Goal: Task Accomplishment & Management: Use online tool/utility

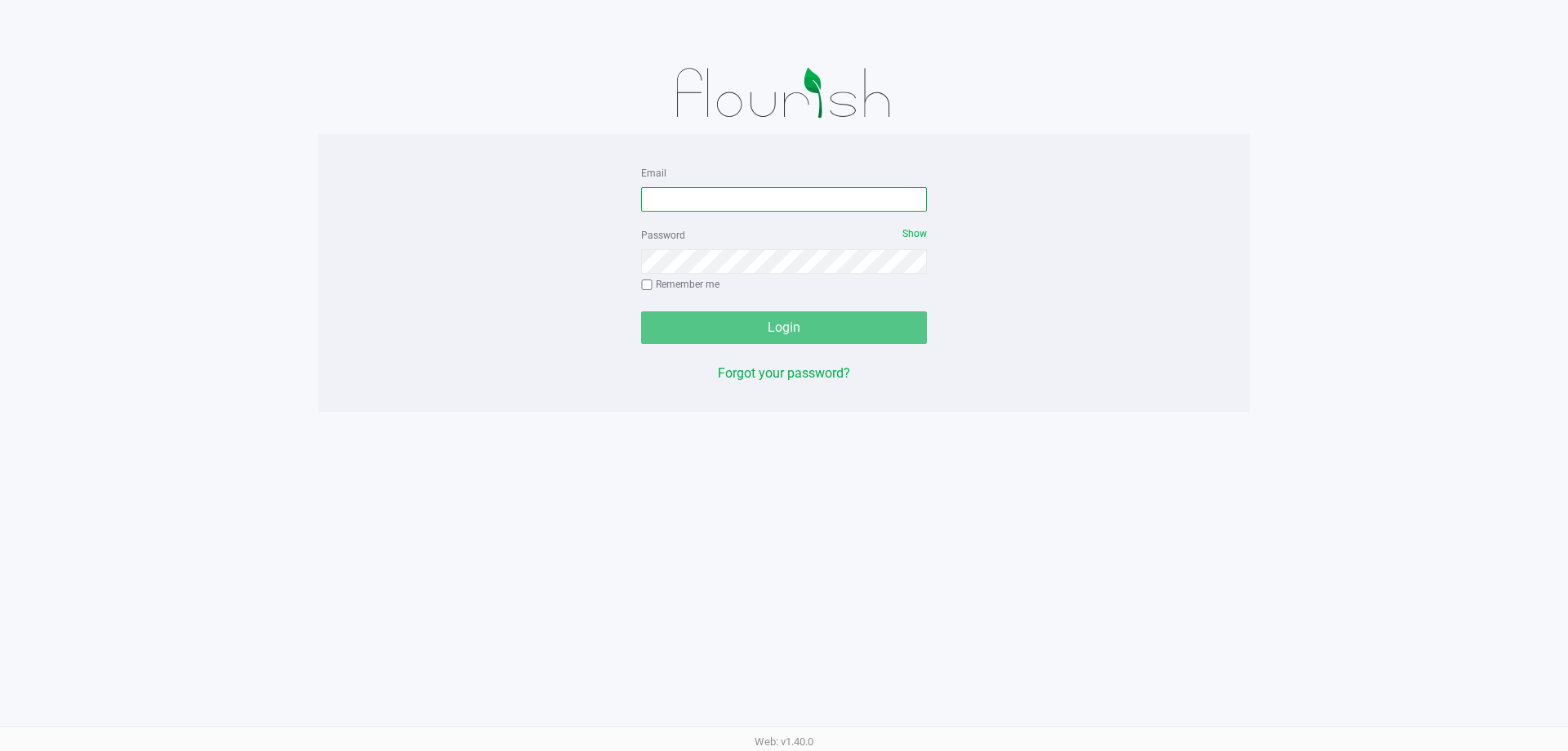
click at [692, 197] on input "Email" at bounding box center [784, 199] width 286 height 24
type input "[EMAIL_ADDRESS][DOMAIN_NAME]"
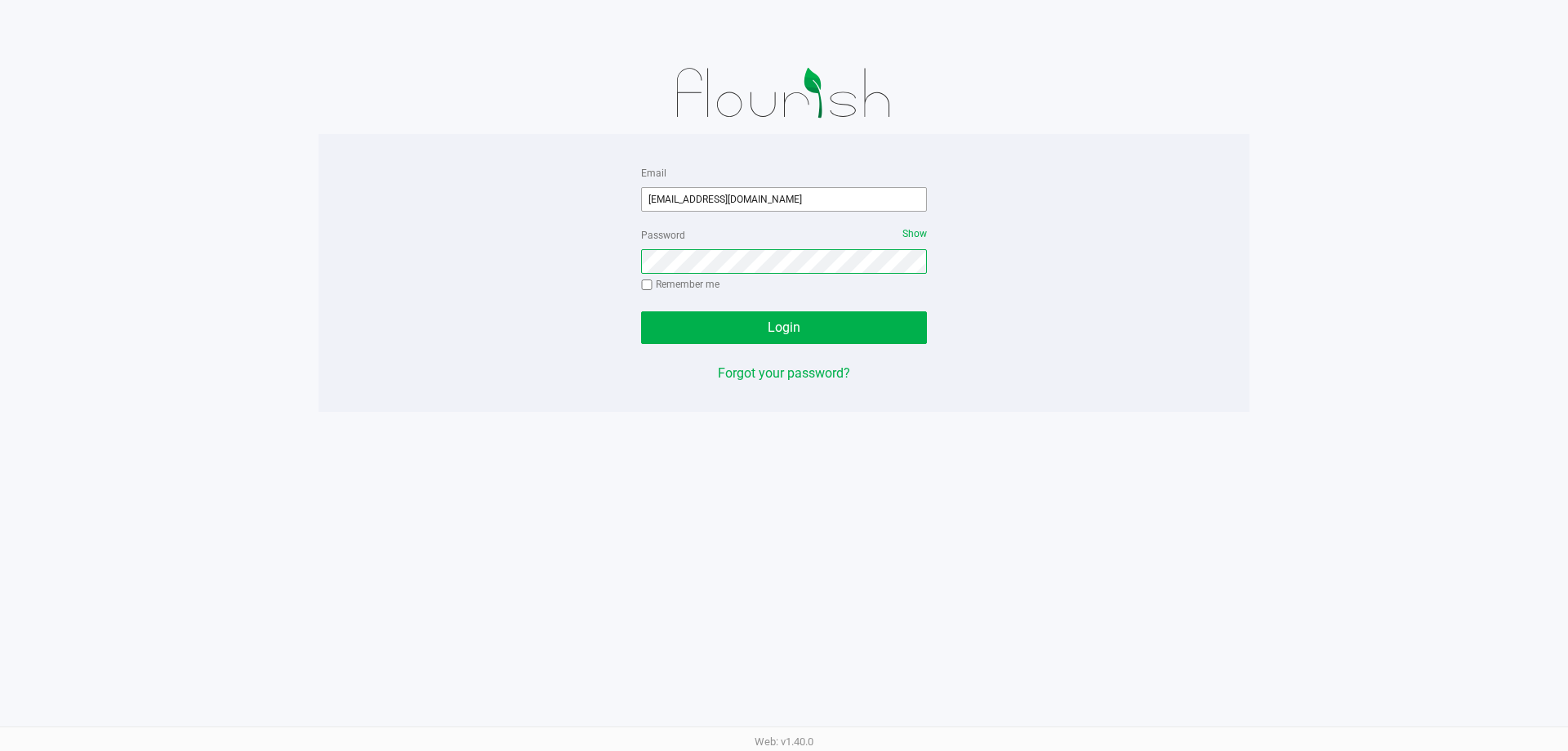
click at [641, 312] on button "Login" at bounding box center [784, 328] width 286 height 33
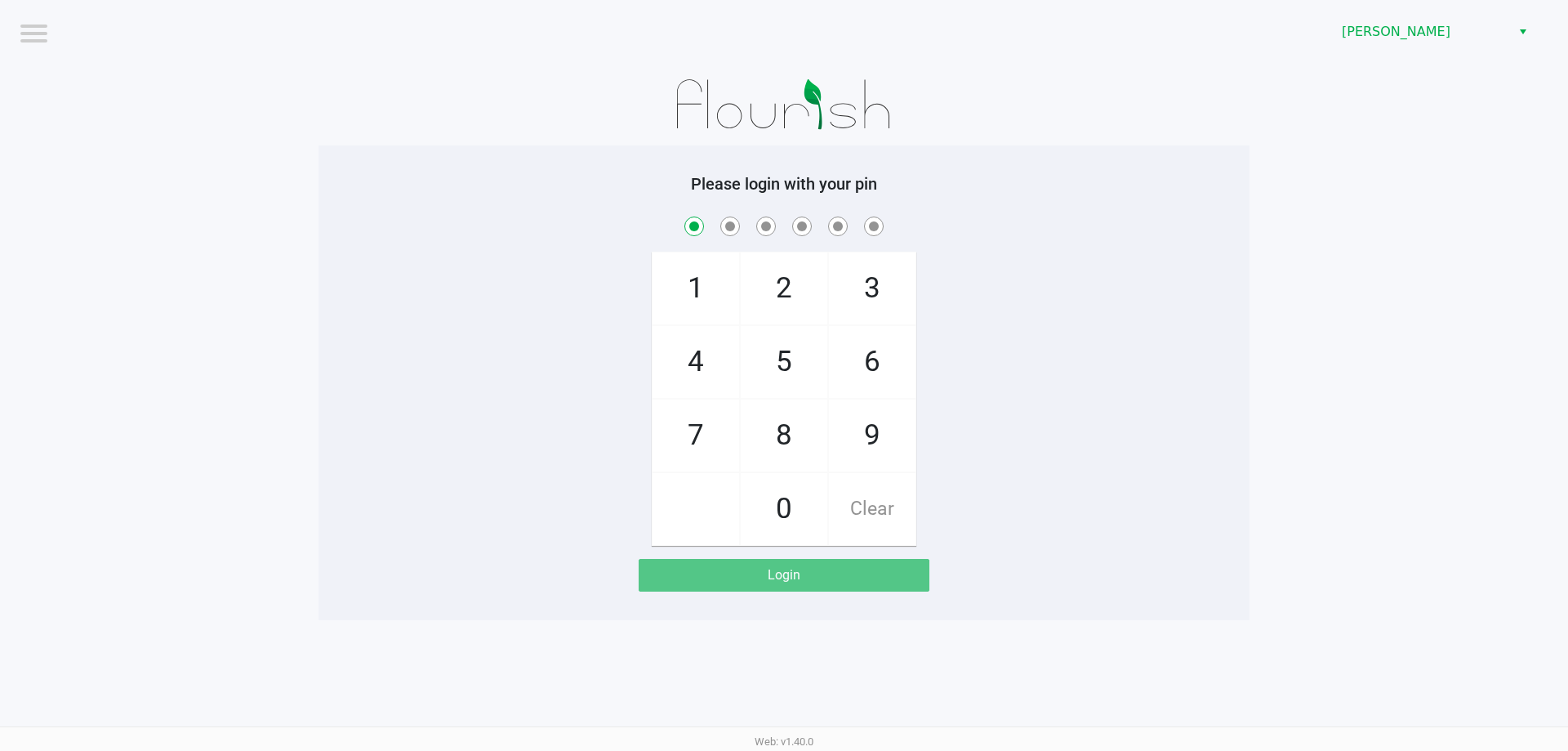
checkbox input "true"
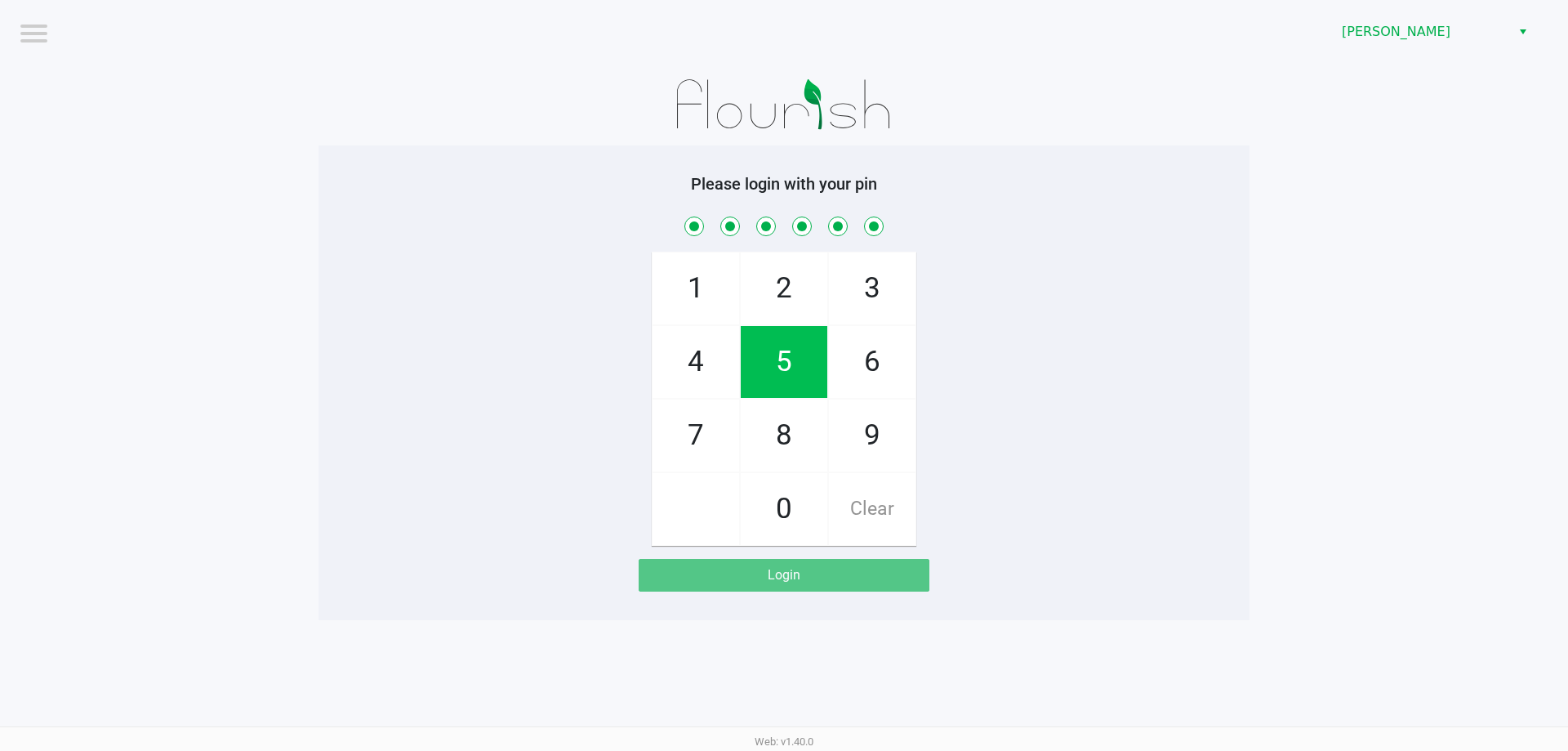
checkbox input "true"
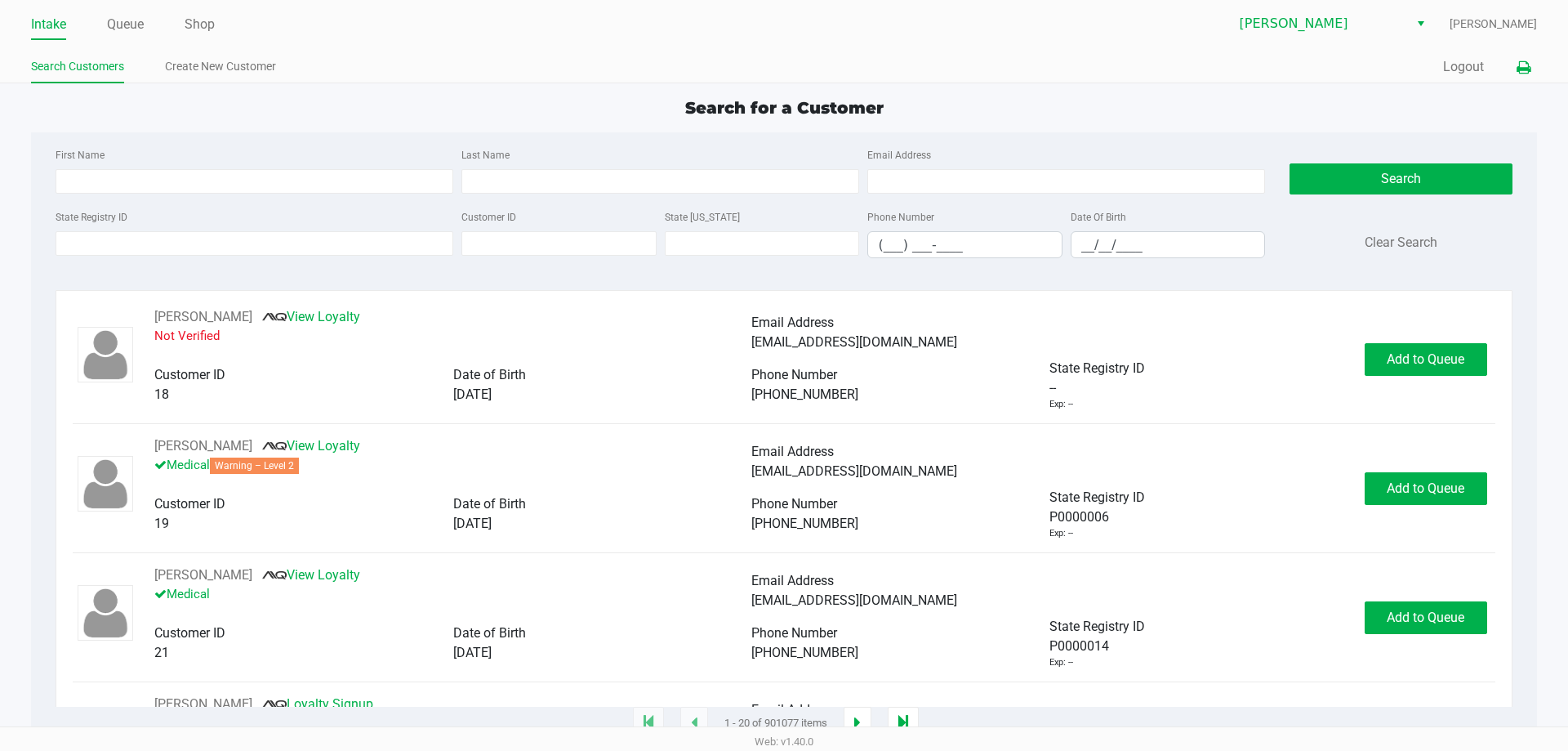
click at [1518, 66] on icon at bounding box center [1524, 67] width 14 height 11
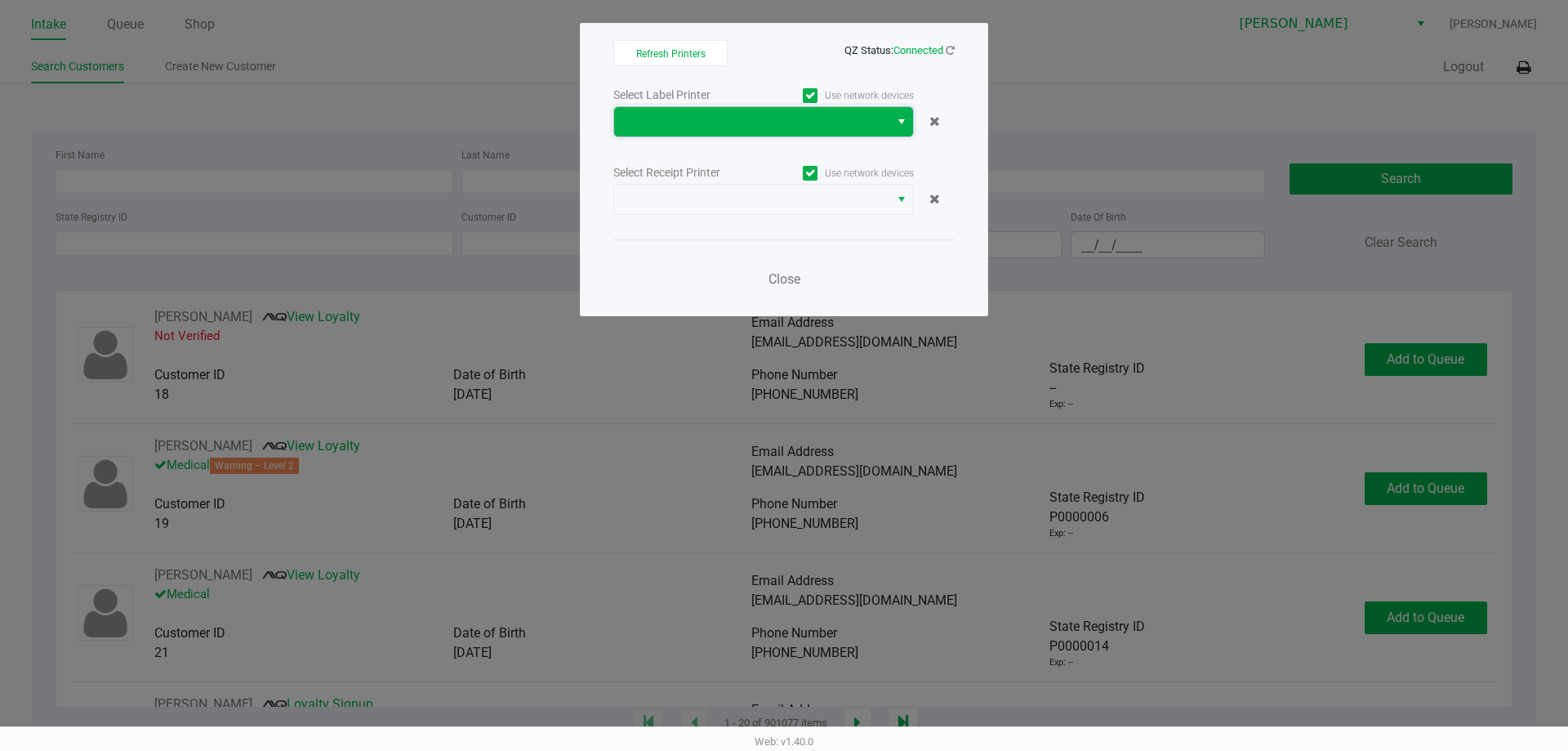
click at [870, 116] on span at bounding box center [752, 122] width 256 height 20
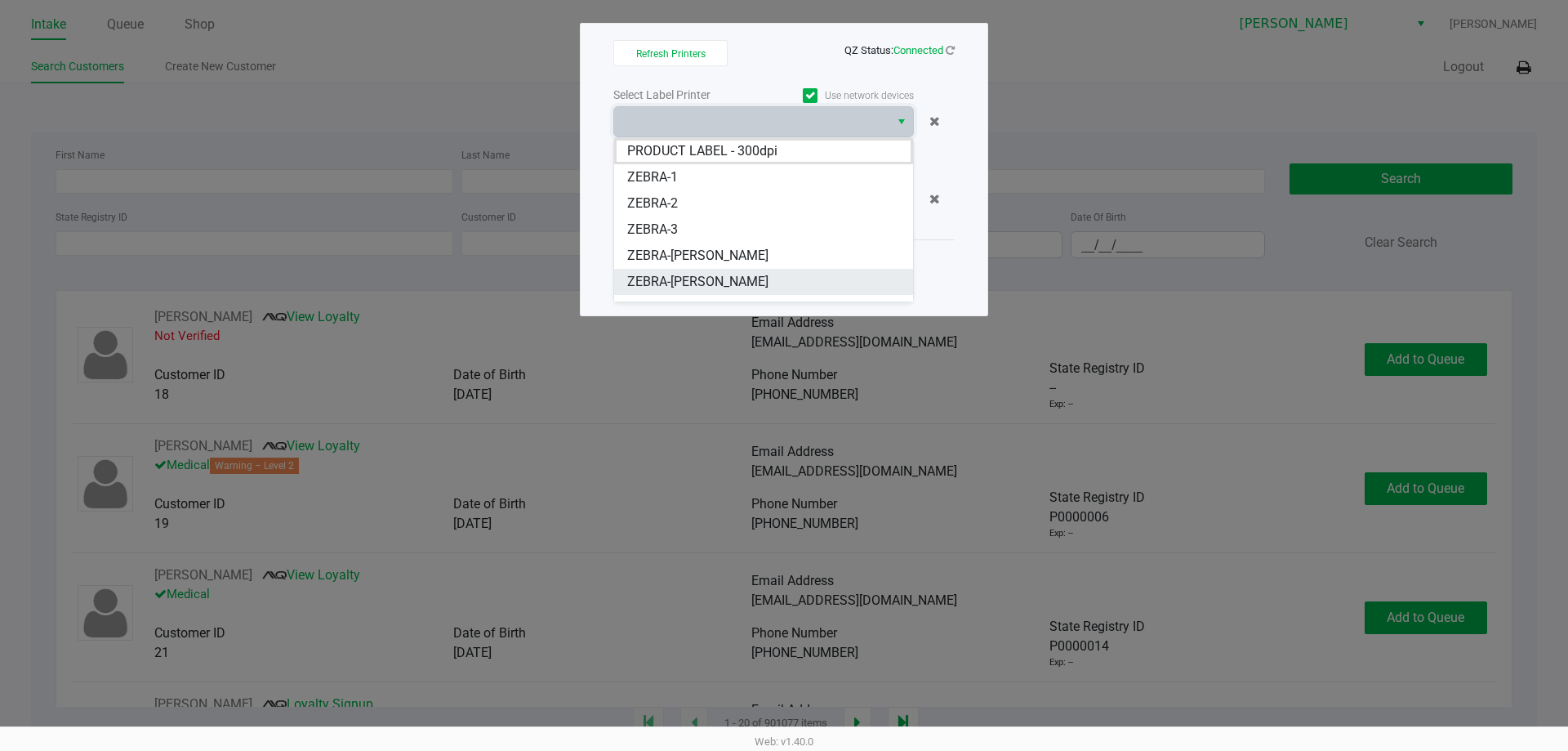
scroll to position [72, 0]
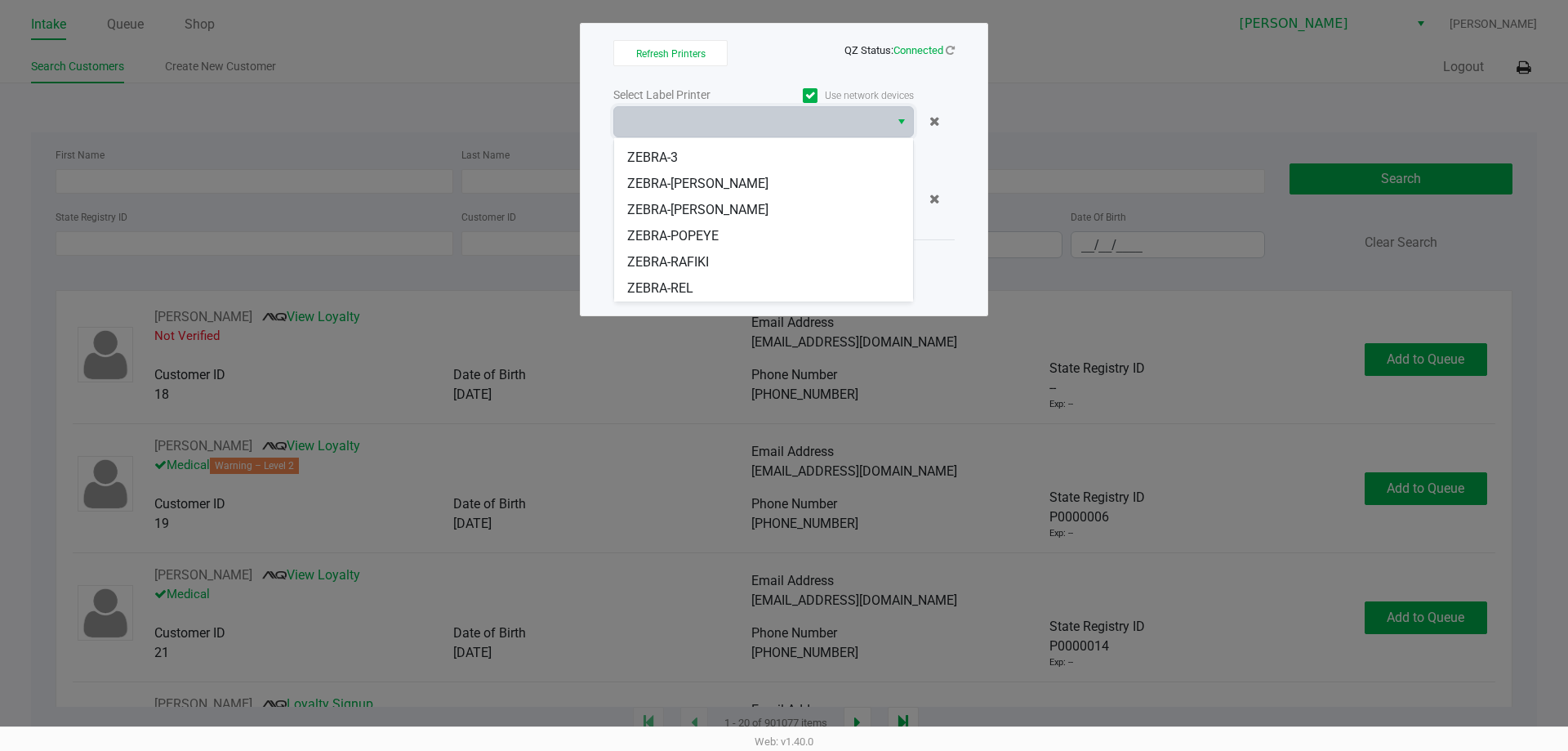
click at [761, 238] on li "ZEBRA-POPEYE" at bounding box center [764, 236] width 299 height 26
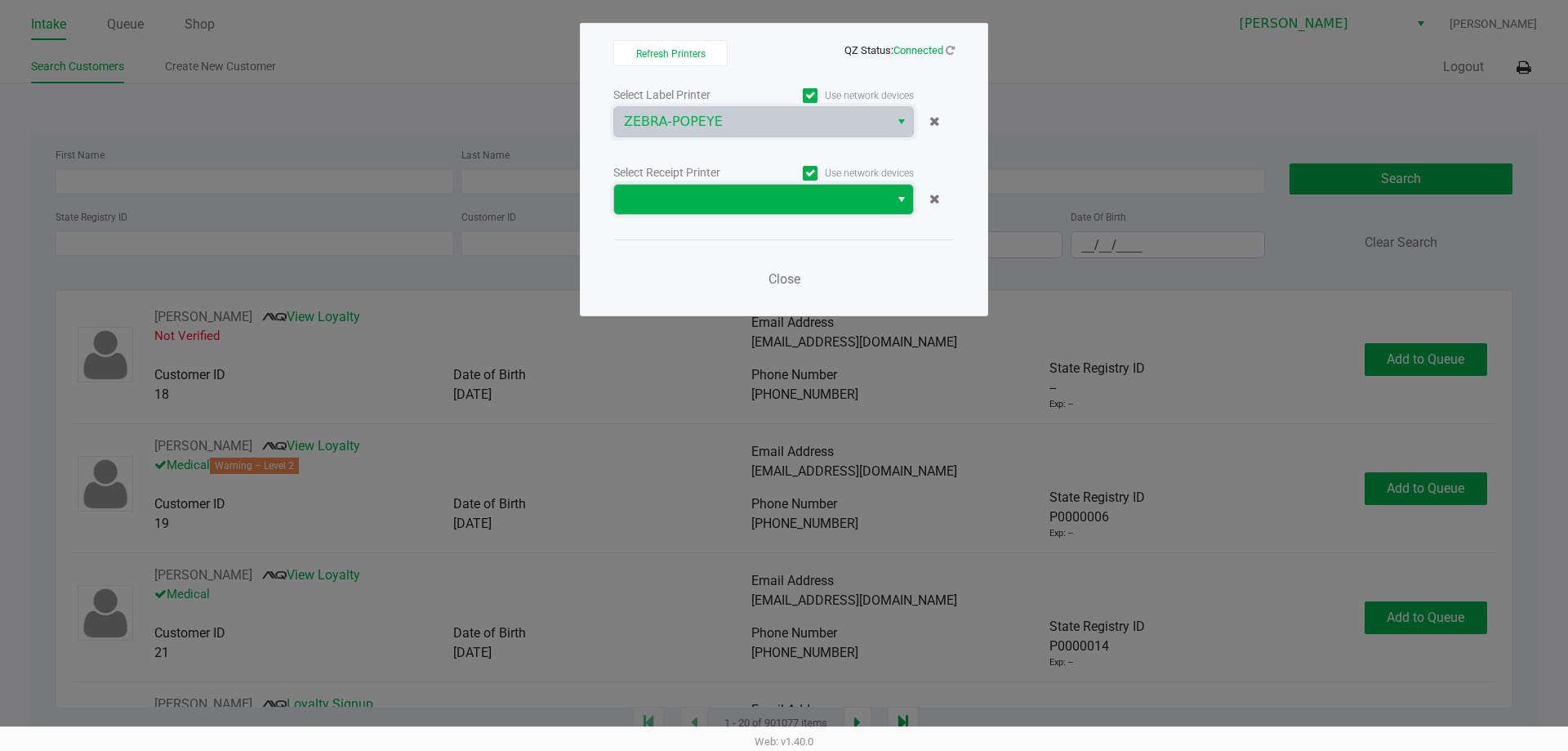
click at [781, 190] on span at bounding box center [752, 199] width 256 height 20
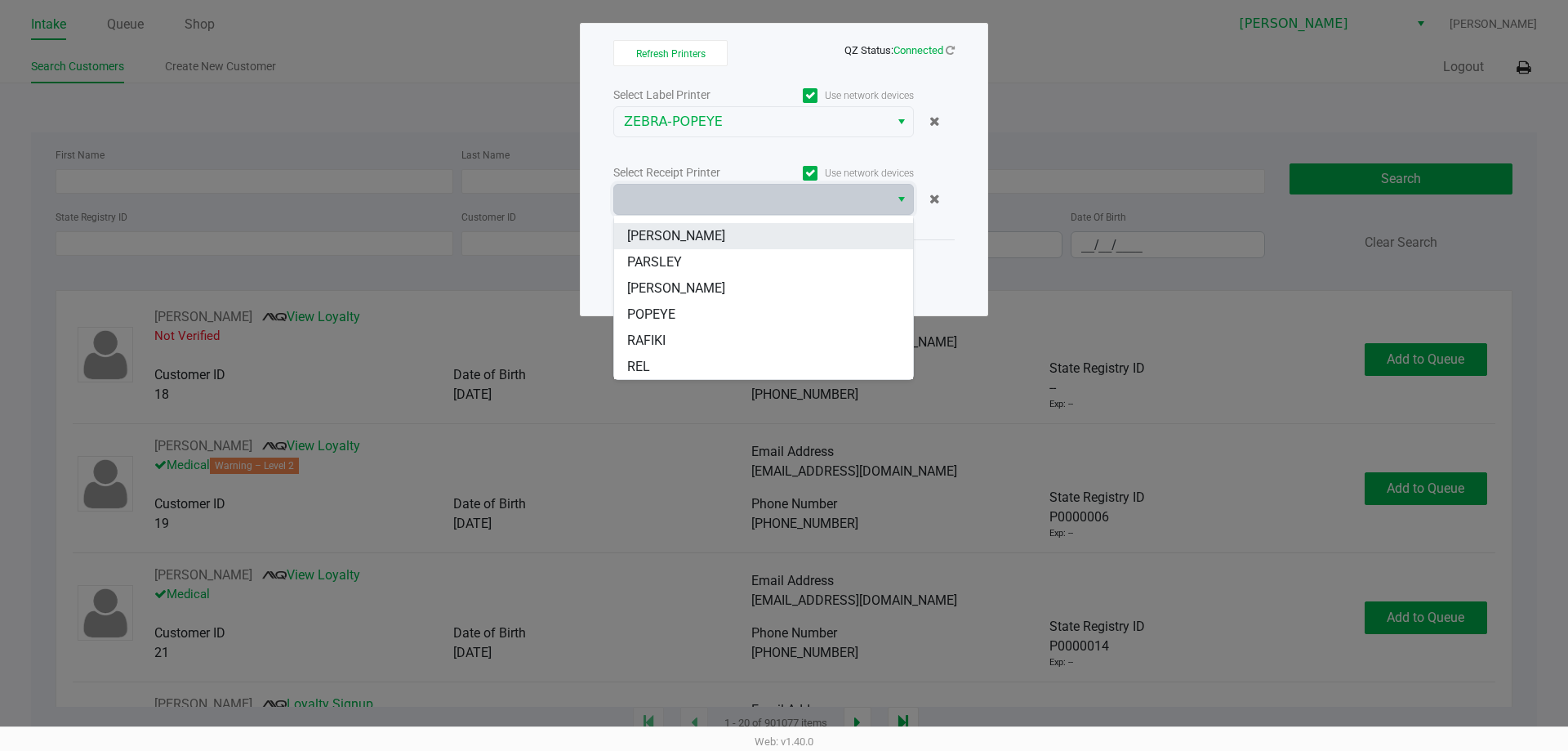
scroll to position [98, 0]
click at [725, 303] on li "POPEYE" at bounding box center [764, 313] width 299 height 26
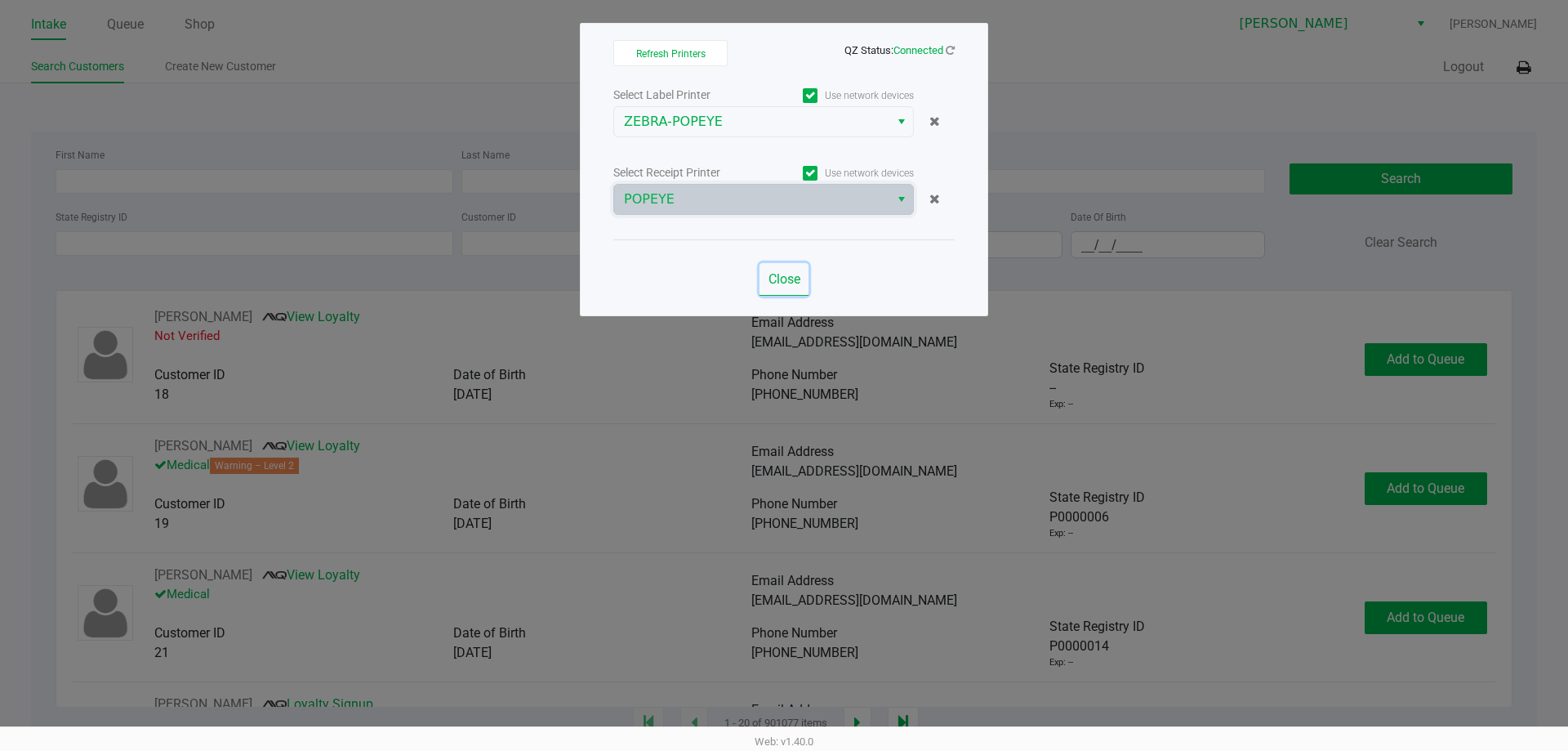
click at [784, 273] on span "Close" at bounding box center [784, 279] width 32 height 16
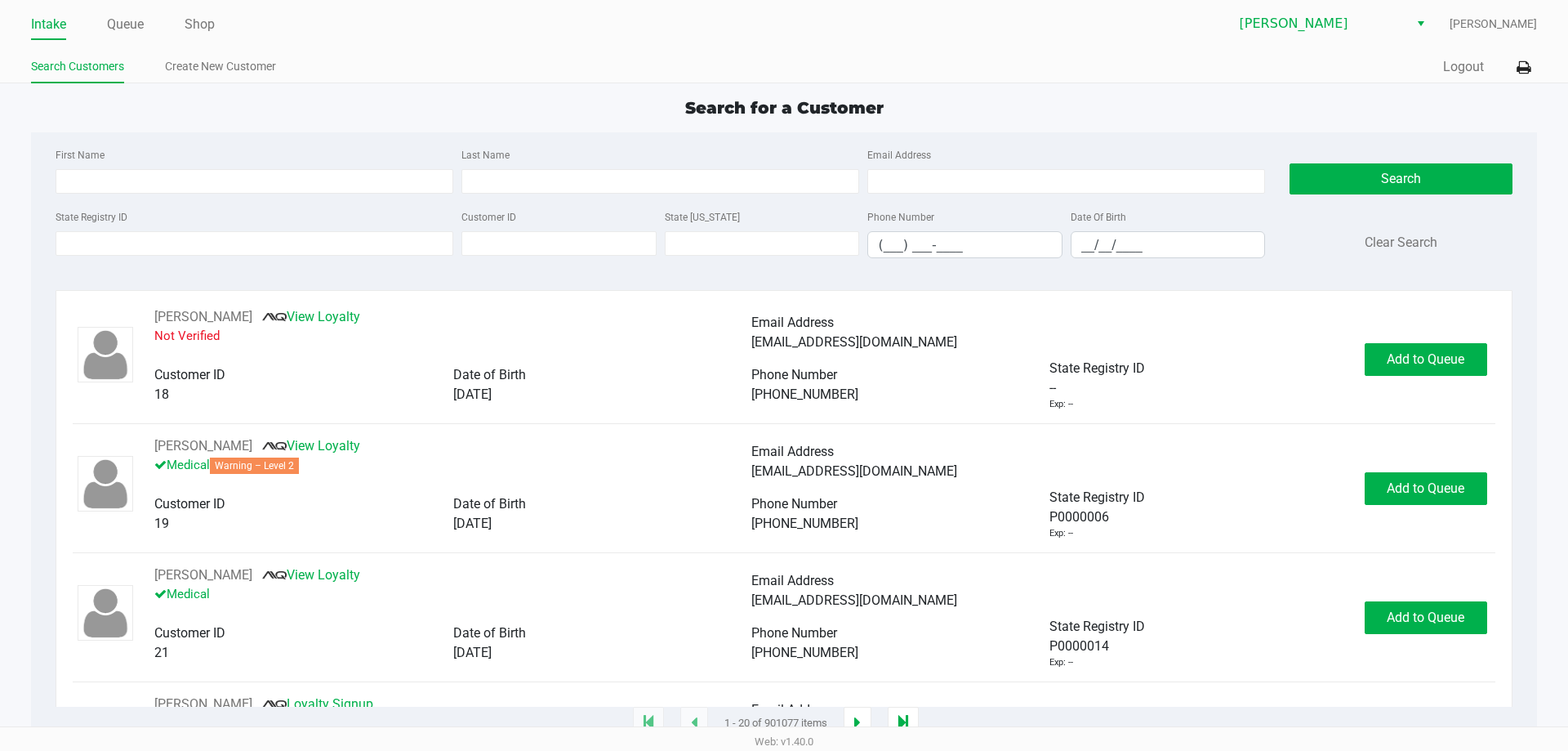
click at [204, 7] on div "Intake Queue Shop [GEOGRAPHIC_DATA][PERSON_NAME] [PERSON_NAME] Search Customers…" at bounding box center [784, 42] width 1568 height 84
click at [204, 12] on li "Shop" at bounding box center [199, 25] width 30 height 29
click at [204, 20] on link "Shop" at bounding box center [199, 24] width 30 height 23
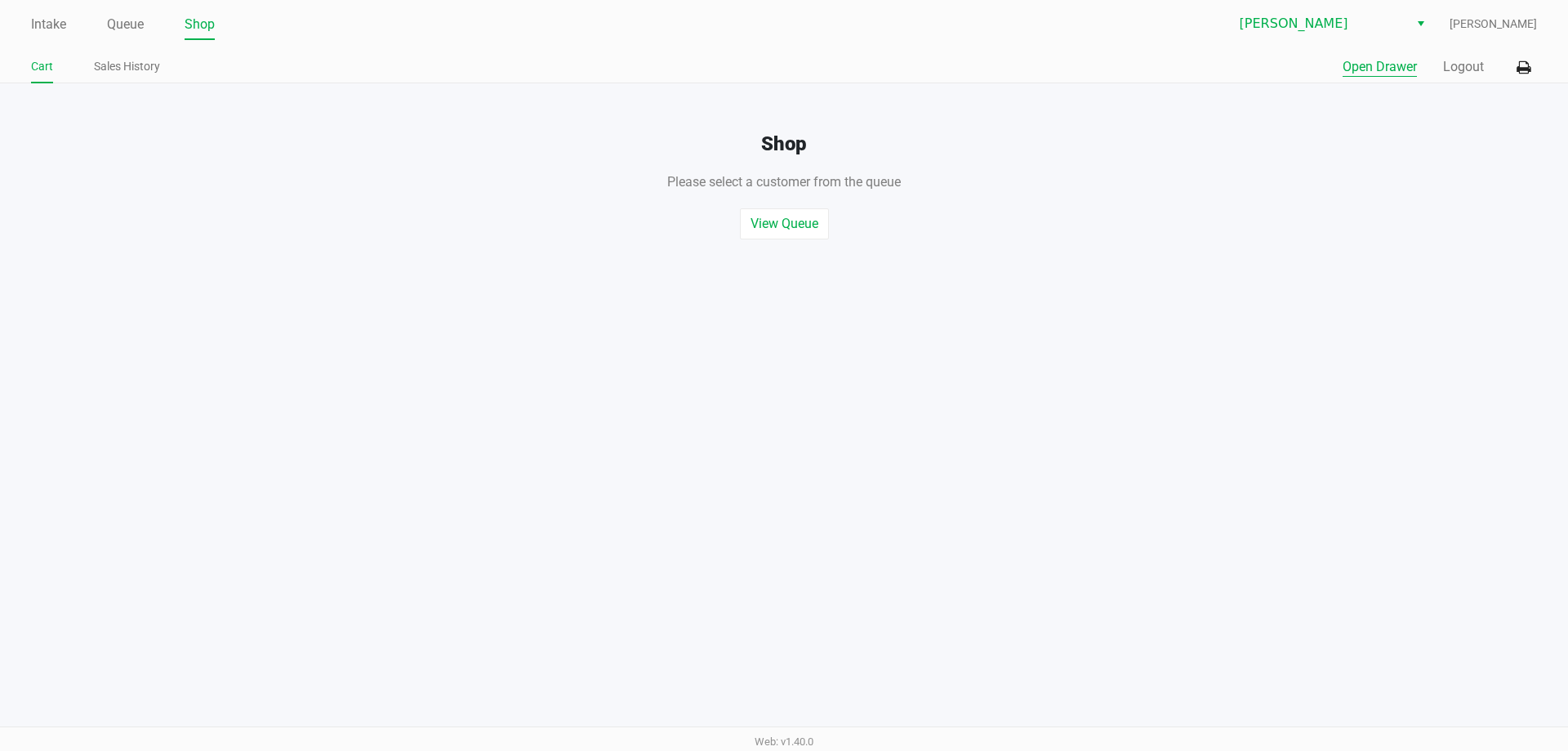
click at [1411, 69] on button "Open Drawer" at bounding box center [1379, 67] width 74 height 20
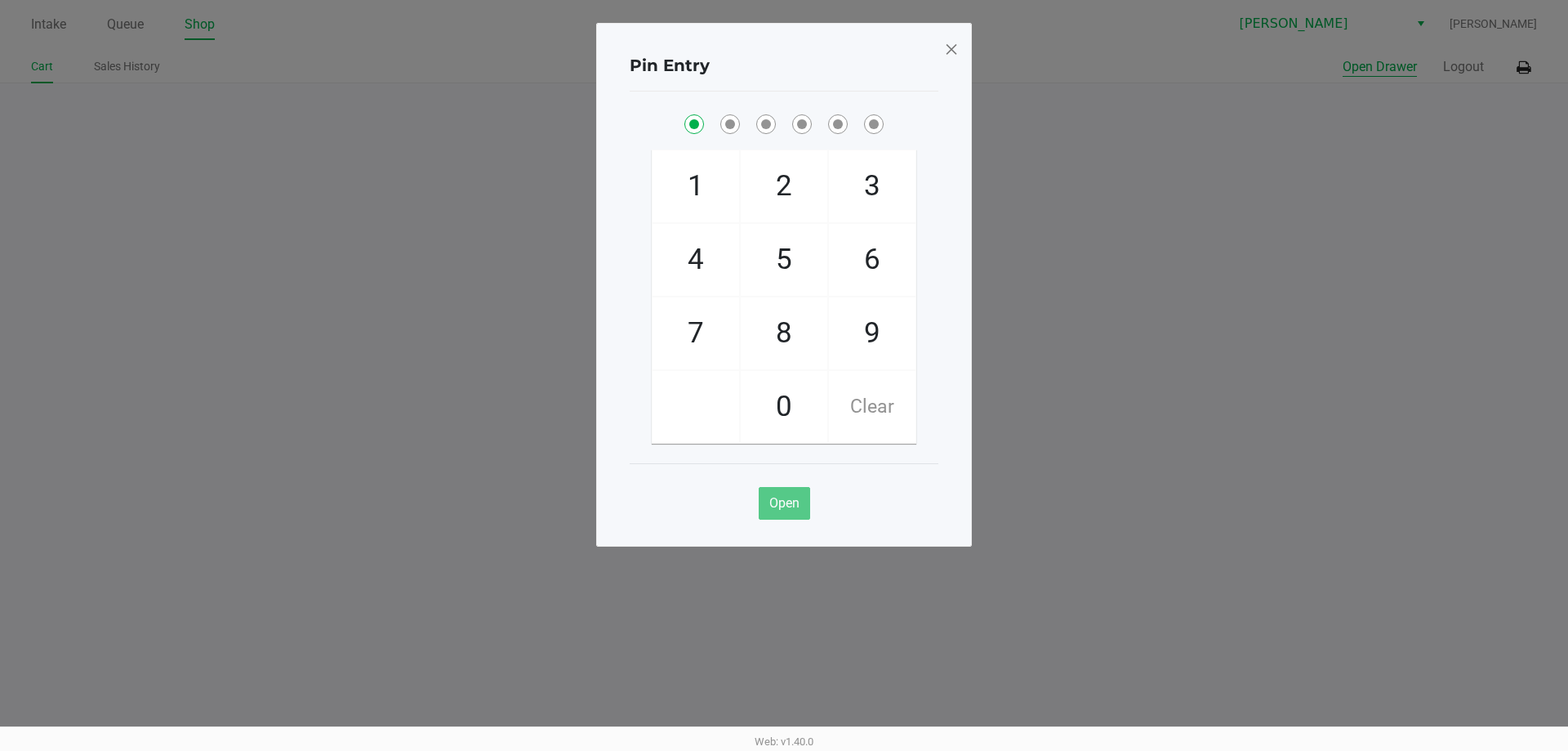
checkbox input "true"
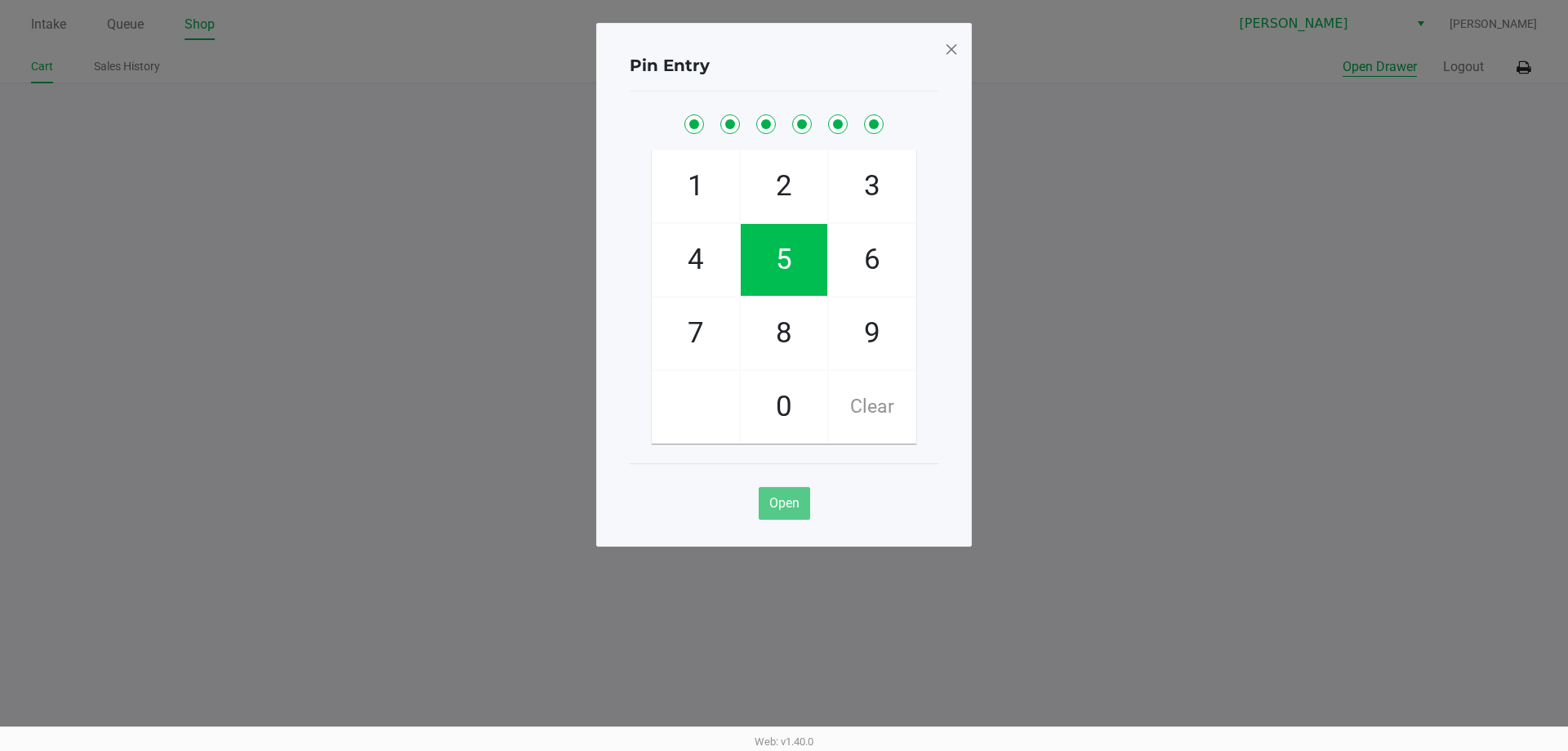
checkbox input "true"
click at [955, 54] on span at bounding box center [951, 49] width 15 height 26
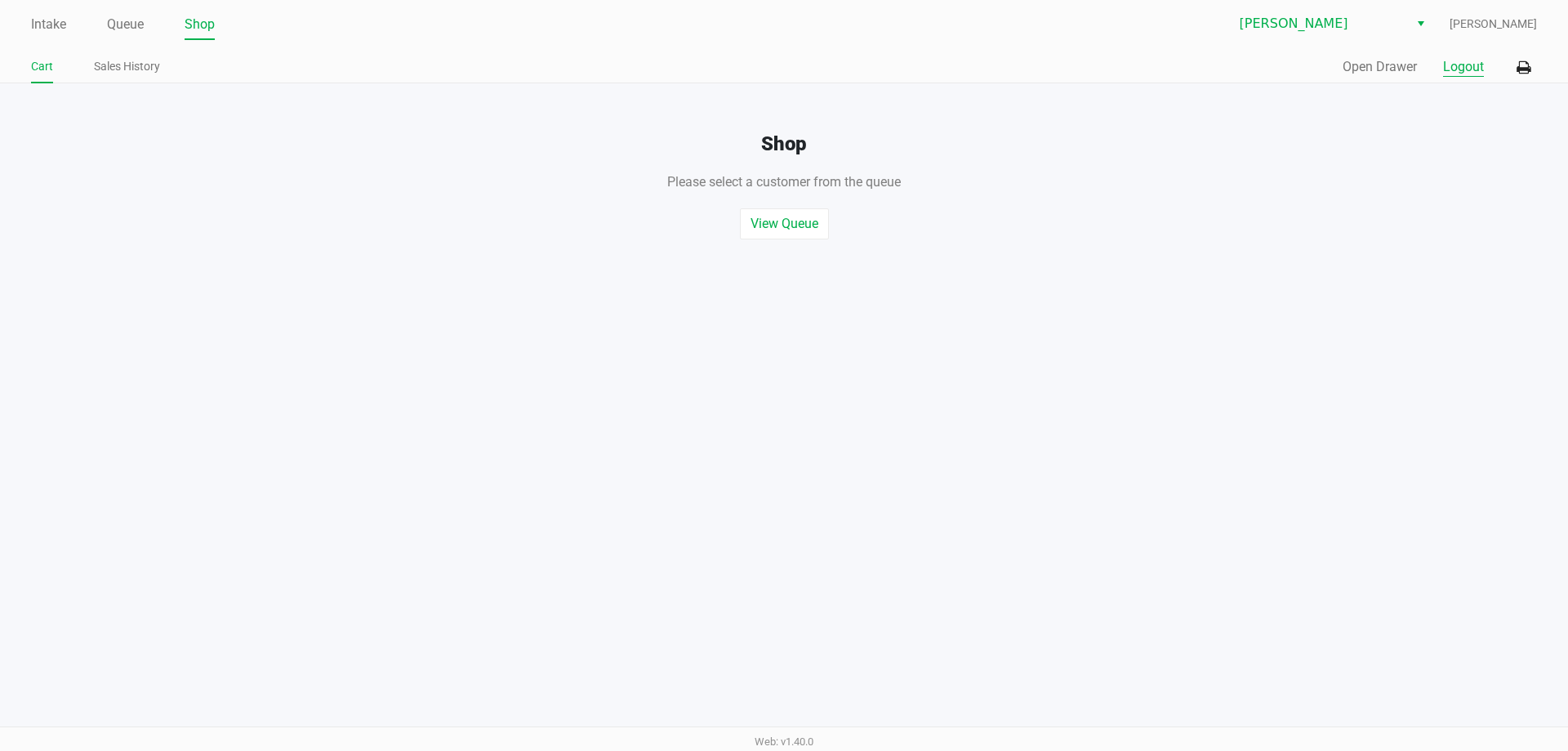
click at [1470, 68] on button "Logout" at bounding box center [1464, 67] width 41 height 20
